Goal: Task Accomplishment & Management: Complete application form

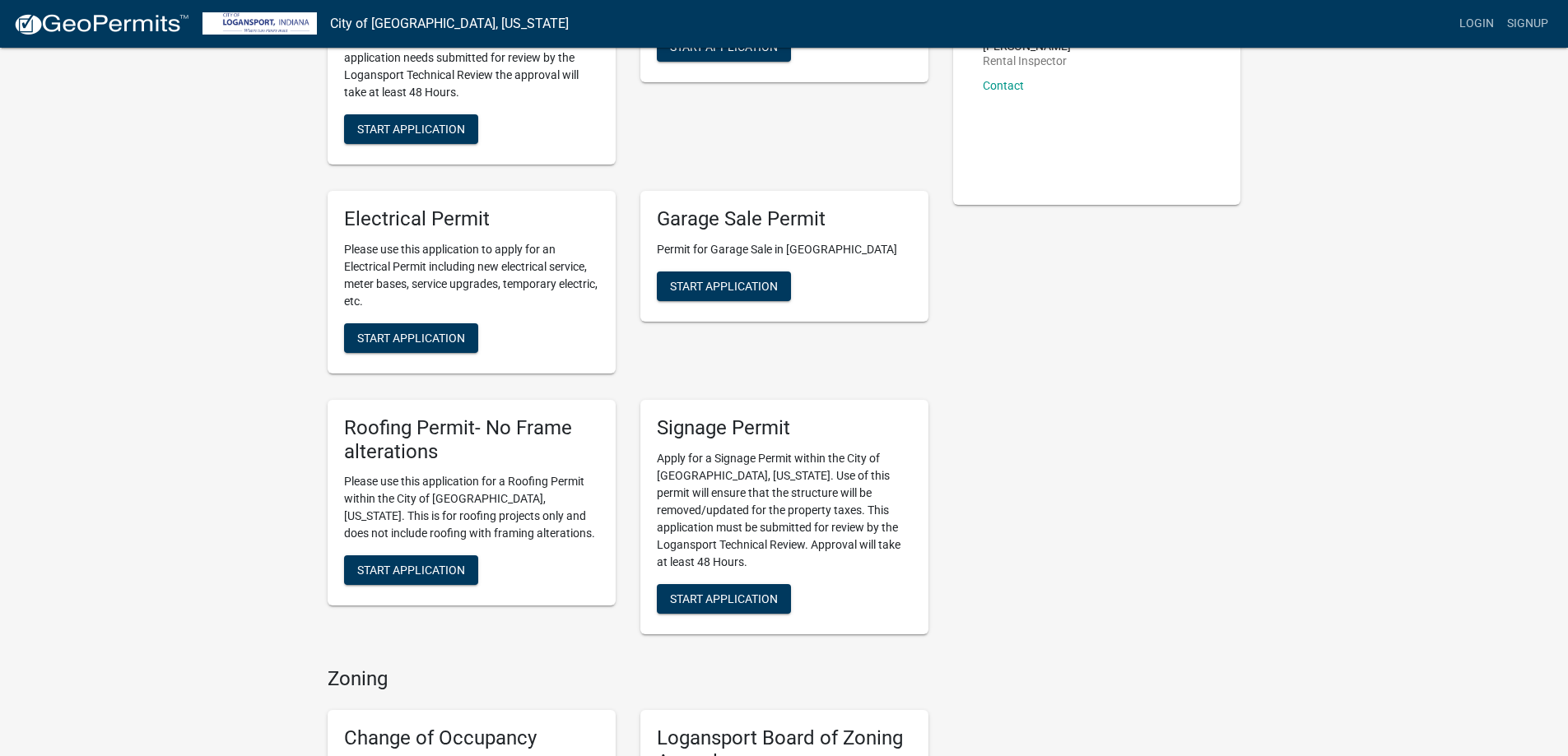
scroll to position [411, 0]
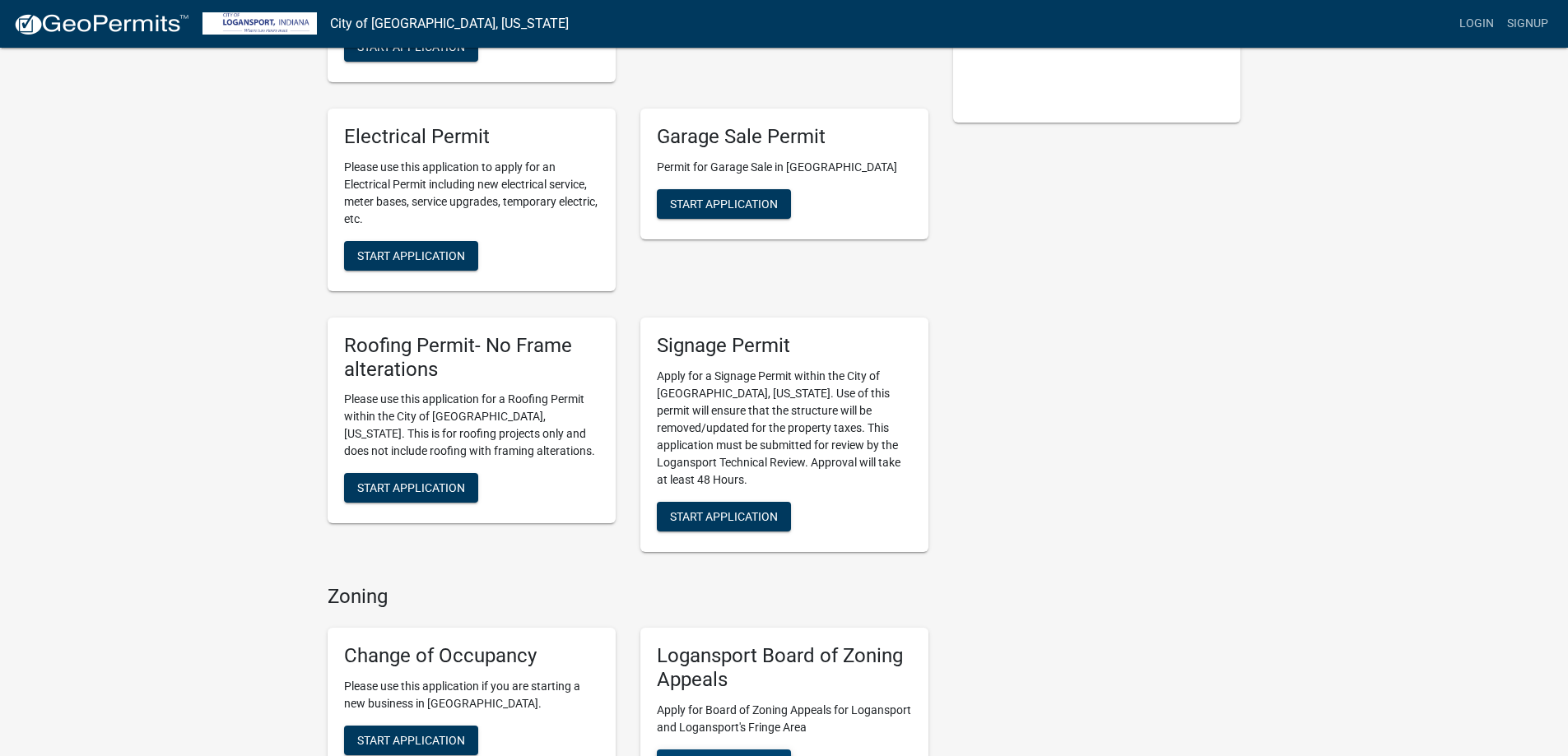
click at [732, 750] on button "Start Application" at bounding box center [724, 765] width 134 height 30
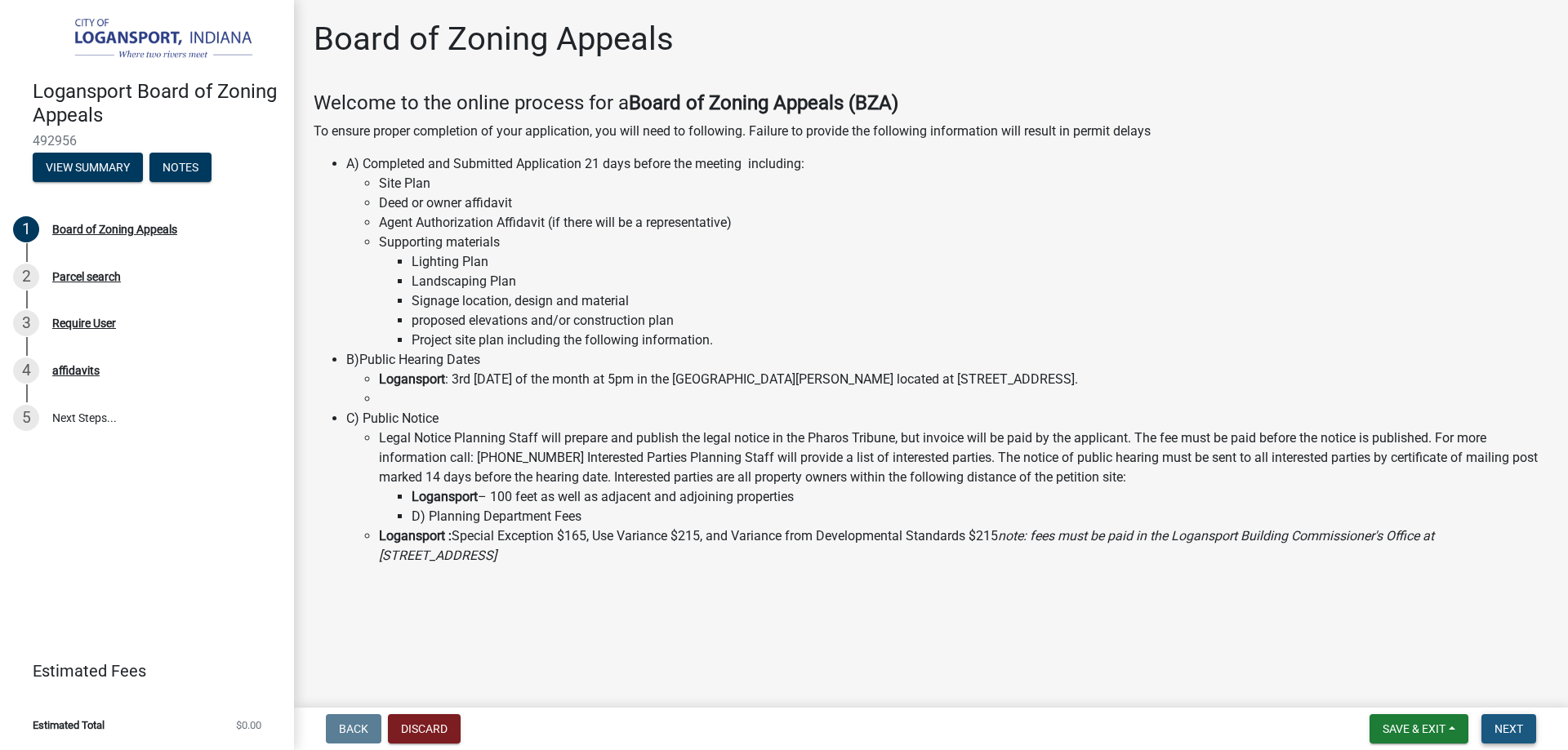
click at [1510, 729] on span "Next" at bounding box center [1508, 729] width 29 height 13
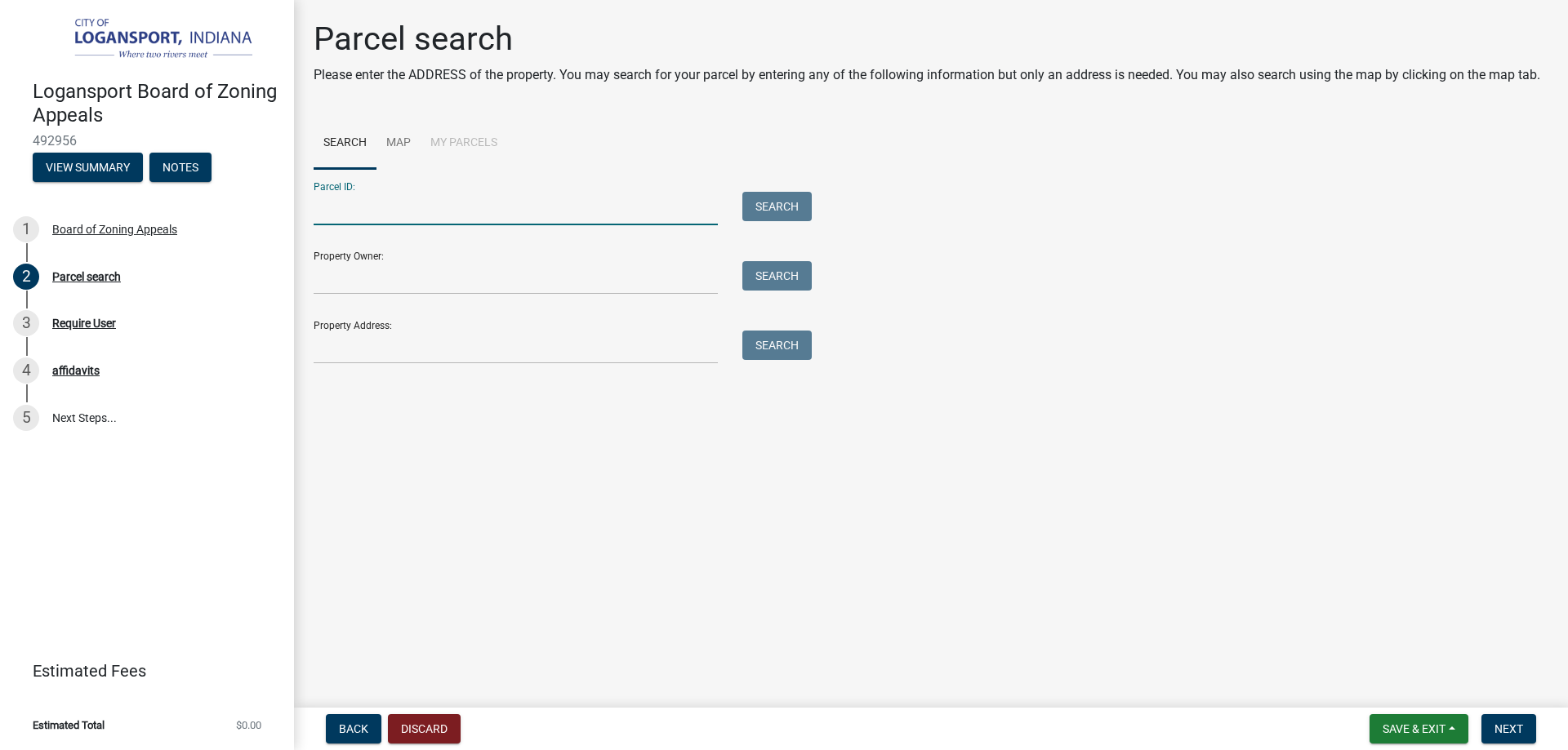
click at [491, 215] on input "Parcel ID:" at bounding box center [516, 208] width 405 height 34
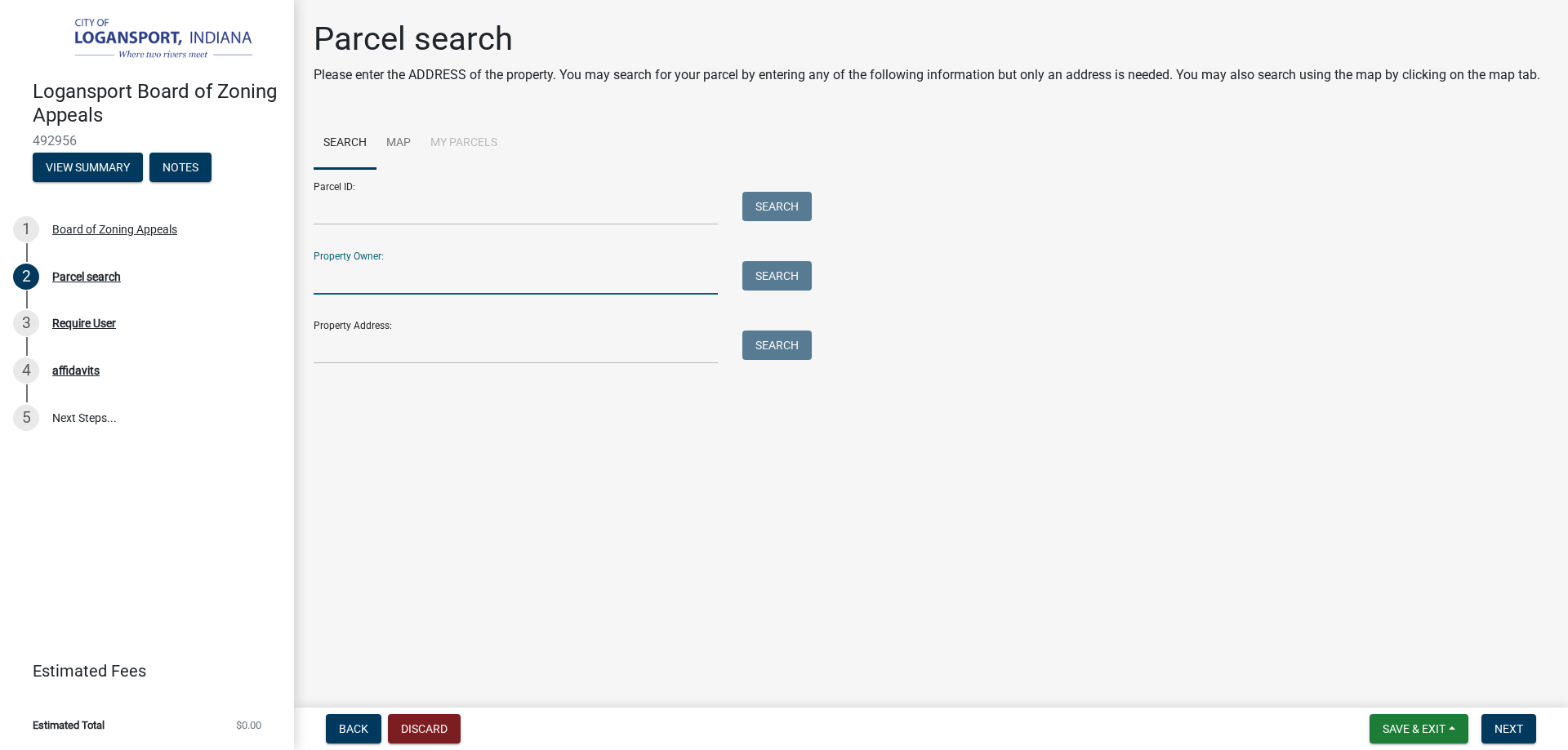
click at [412, 274] on input "Property Owner:" at bounding box center [516, 278] width 405 height 34
click at [418, 349] on input "Property Address:" at bounding box center [516, 347] width 405 height 34
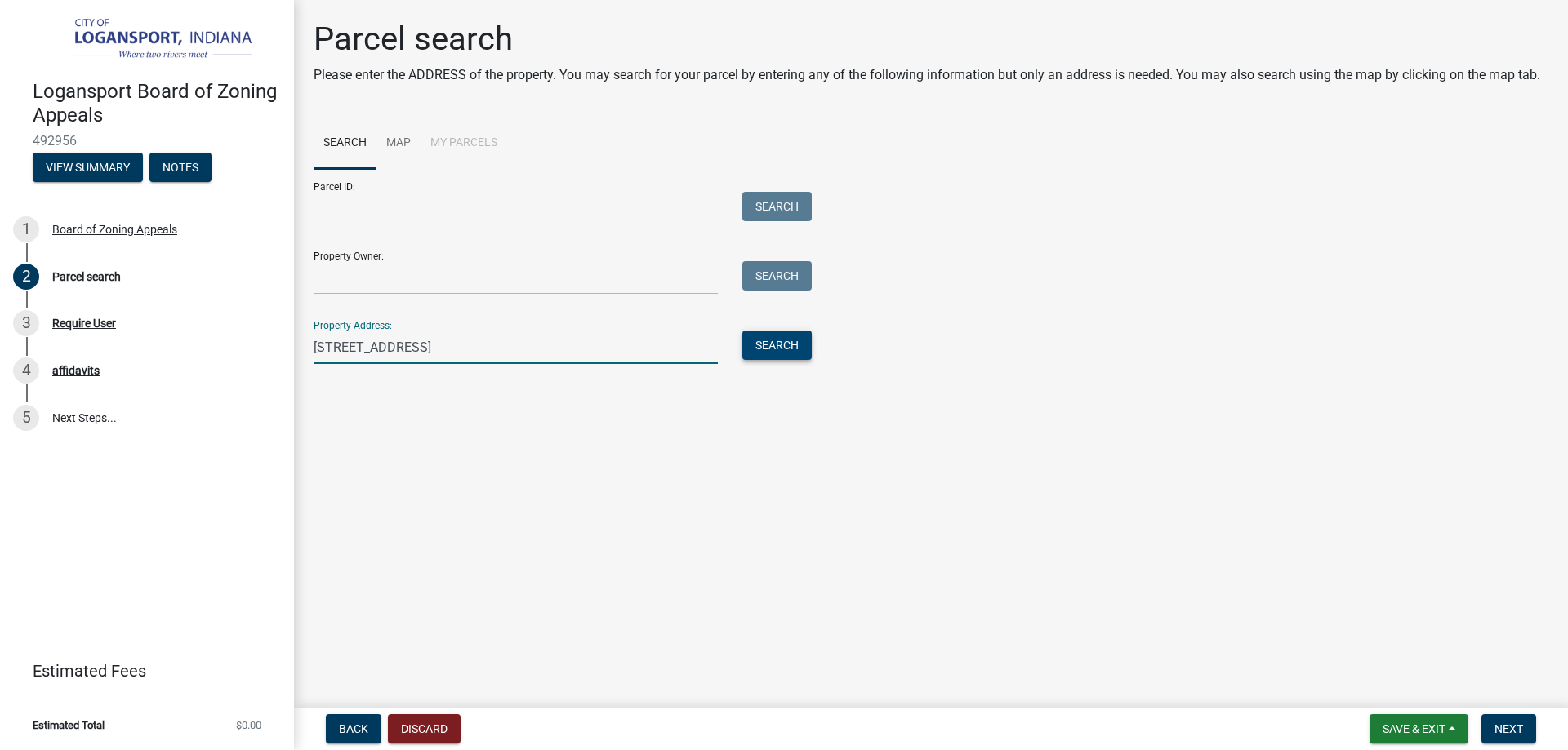
type input "[STREET_ADDRESS]"
click at [784, 343] on button "Search" at bounding box center [777, 345] width 69 height 30
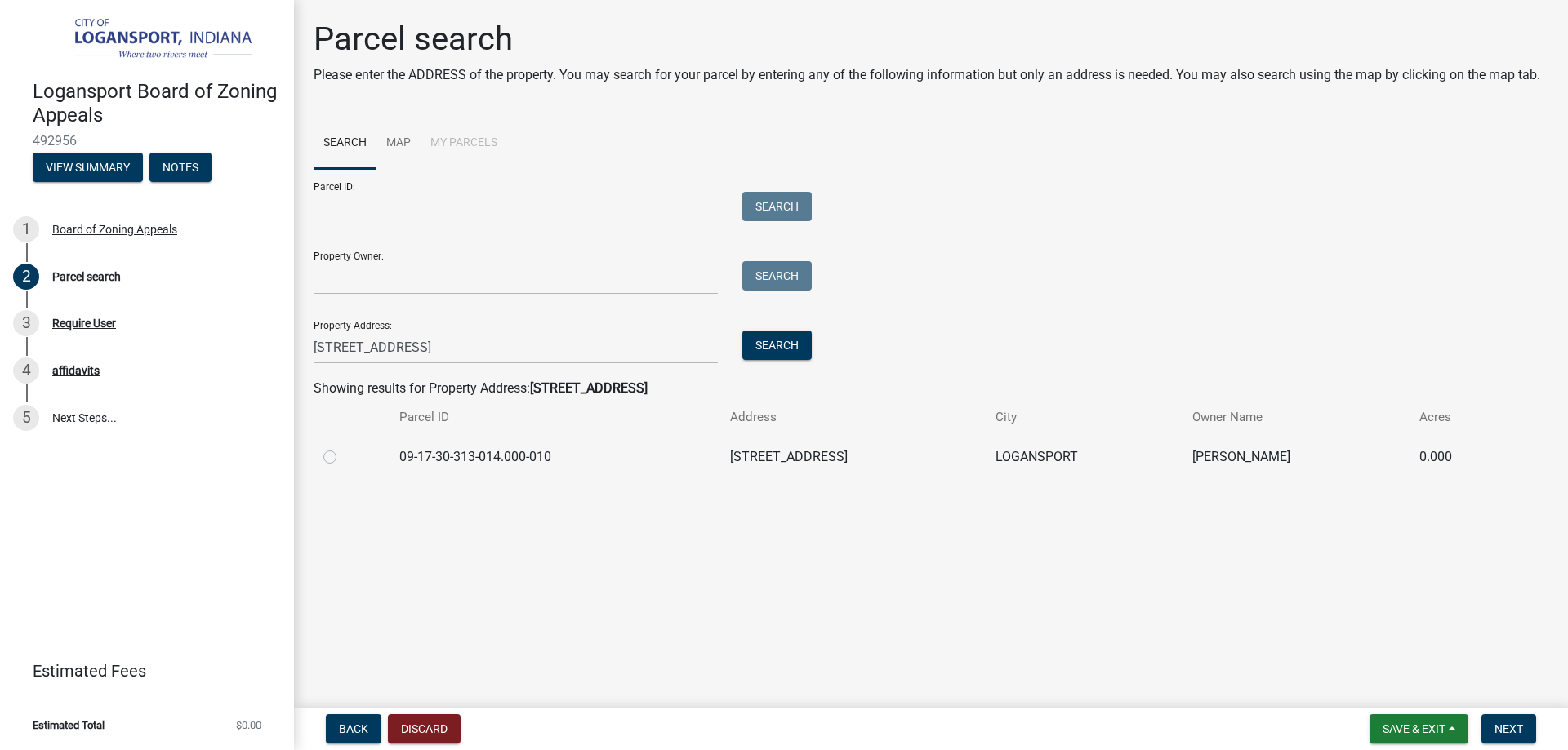
click at [601, 449] on td "09-17-30-313-014.000-010" at bounding box center [556, 457] width 332 height 40
click at [343, 447] on label at bounding box center [343, 447] width 0 height 0
click at [343, 458] on input "radio" at bounding box center [348, 452] width 10 height 10
radio input "true"
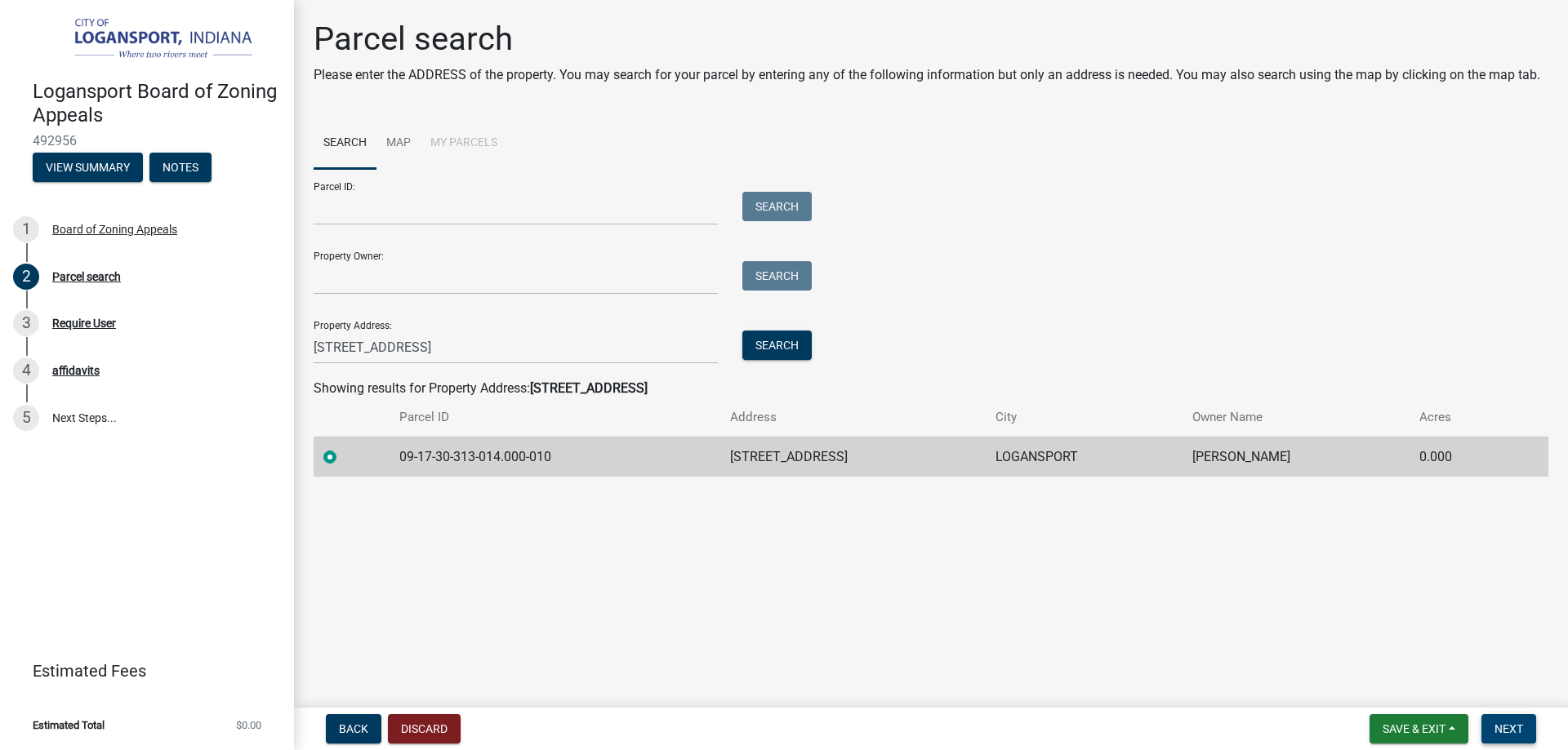
click at [1508, 721] on button "Next" at bounding box center [1508, 729] width 55 height 30
